Goal: Information Seeking & Learning: Learn about a topic

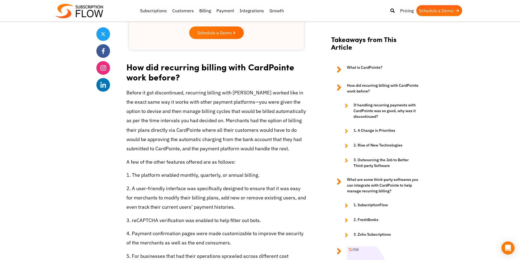
scroll to position [873, 0]
drag, startPoint x: 190, startPoint y: 81, endPoint x: 244, endPoint y: 83, distance: 54.9
click at [198, 88] on p "Before it got discontinued, recurring billing with [PERSON_NAME] worked like in…" at bounding box center [216, 120] width 180 height 65
click at [247, 88] on p "Before it got discontinued, recurring billing with [PERSON_NAME] worked like in…" at bounding box center [216, 120] width 180 height 65
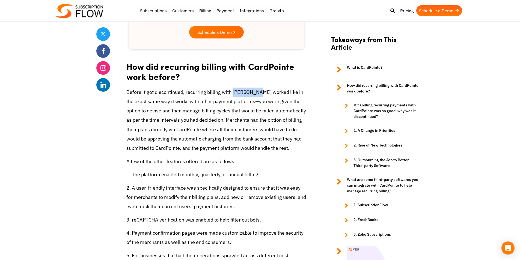
click at [253, 88] on p "Before it got discontinued, recurring billing with [PERSON_NAME] worked like in…" at bounding box center [216, 120] width 180 height 65
click at [267, 88] on p "Before it got discontinued, recurring billing with [PERSON_NAME] worked like in…" at bounding box center [216, 120] width 180 height 65
click at [274, 88] on p "Before it got discontinued, recurring billing with [PERSON_NAME] worked like in…" at bounding box center [216, 120] width 180 height 65
drag, startPoint x: 134, startPoint y: 91, endPoint x: 232, endPoint y: 97, distance: 98.1
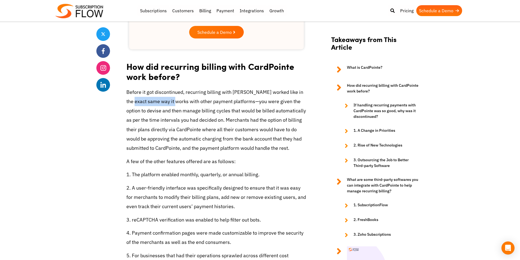
click at [175, 90] on p "Before it got discontinued, recurring billing with [PERSON_NAME] worked like in…" at bounding box center [216, 120] width 180 height 65
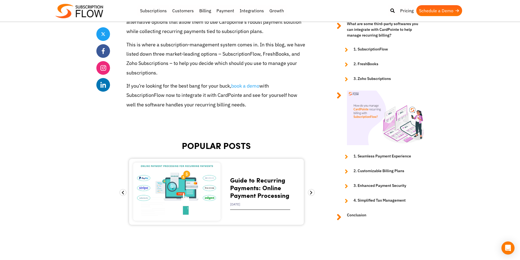
scroll to position [2373, 0]
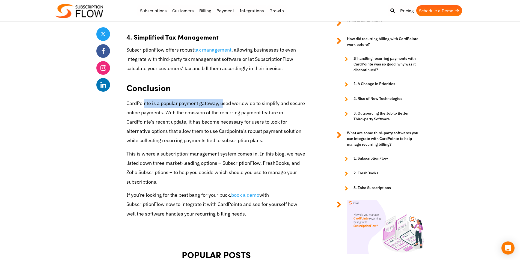
drag, startPoint x: 155, startPoint y: 89, endPoint x: 266, endPoint y: 143, distance: 122.8
click at [240, 152] on p "This is where a subscription-management system comes in. In this blog, we have …" at bounding box center [216, 167] width 180 height 37
click at [276, 113] on p "CardPointe is a popular payment gateway, used worldwide to simplify and secure …" at bounding box center [216, 122] width 180 height 47
click at [280, 116] on p "CardPointe is a popular payment gateway, used worldwide to simplify and secure …" at bounding box center [216, 122] width 180 height 47
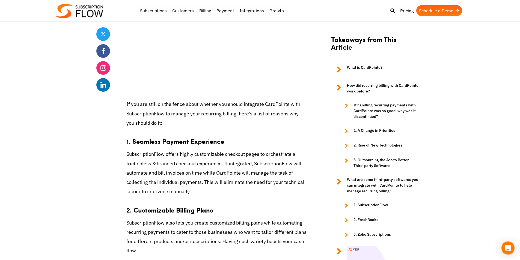
scroll to position [2080, 0]
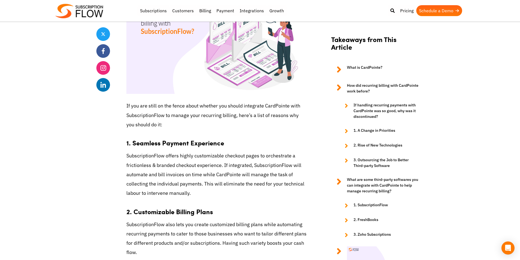
click at [134, 136] on h3 "1. Seamless Payment Experience" at bounding box center [216, 140] width 180 height 14
click at [203, 181] on p "SubscriptionFlow offers highly customizable checkout pages to orchestrate a fri…" at bounding box center [216, 174] width 180 height 47
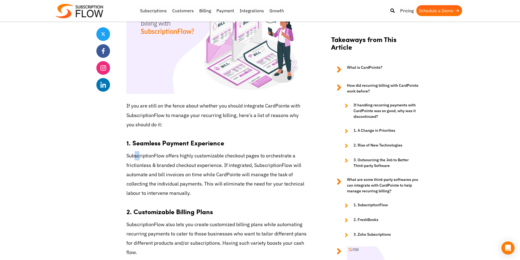
drag, startPoint x: 139, startPoint y: 146, endPoint x: 134, endPoint y: 143, distance: 6.0
click at [134, 151] on p "SubscriptionFlow offers highly customizable checkout pages to orchestrate a fri…" at bounding box center [216, 174] width 180 height 47
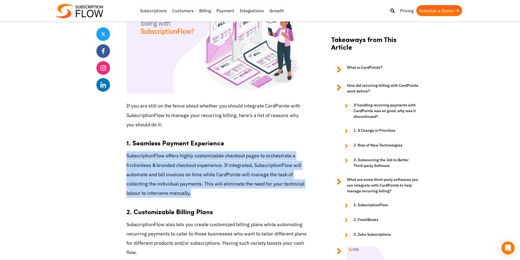
drag, startPoint x: 125, startPoint y: 143, endPoint x: 199, endPoint y: 188, distance: 86.3
click at [208, 182] on p "SubscriptionFlow offers highly customizable checkout pages to orchestrate a fri…" at bounding box center [216, 174] width 180 height 47
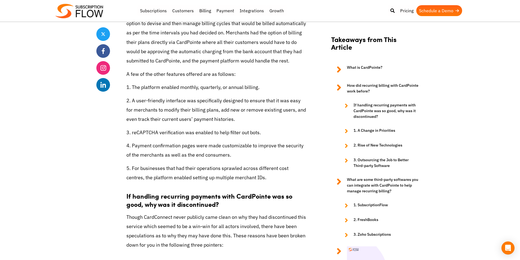
scroll to position [907, 0]
